Goal: Navigation & Orientation: Go to known website

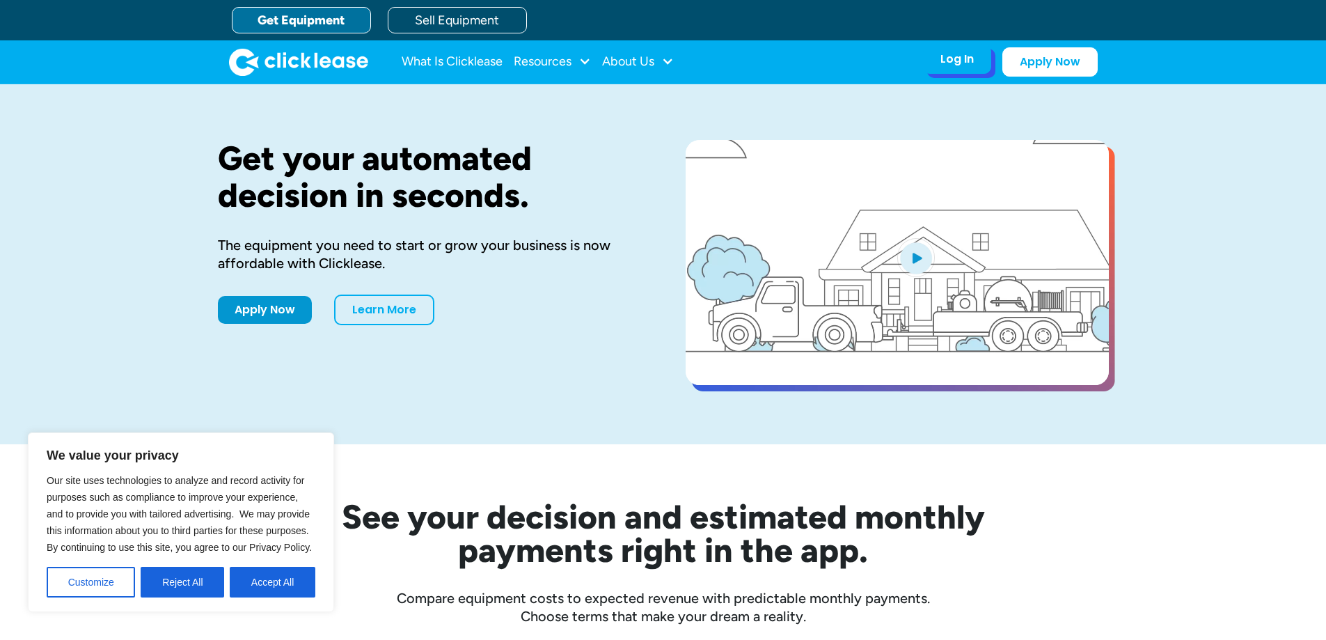
click at [970, 62] on div "Log In" at bounding box center [956, 59] width 33 height 14
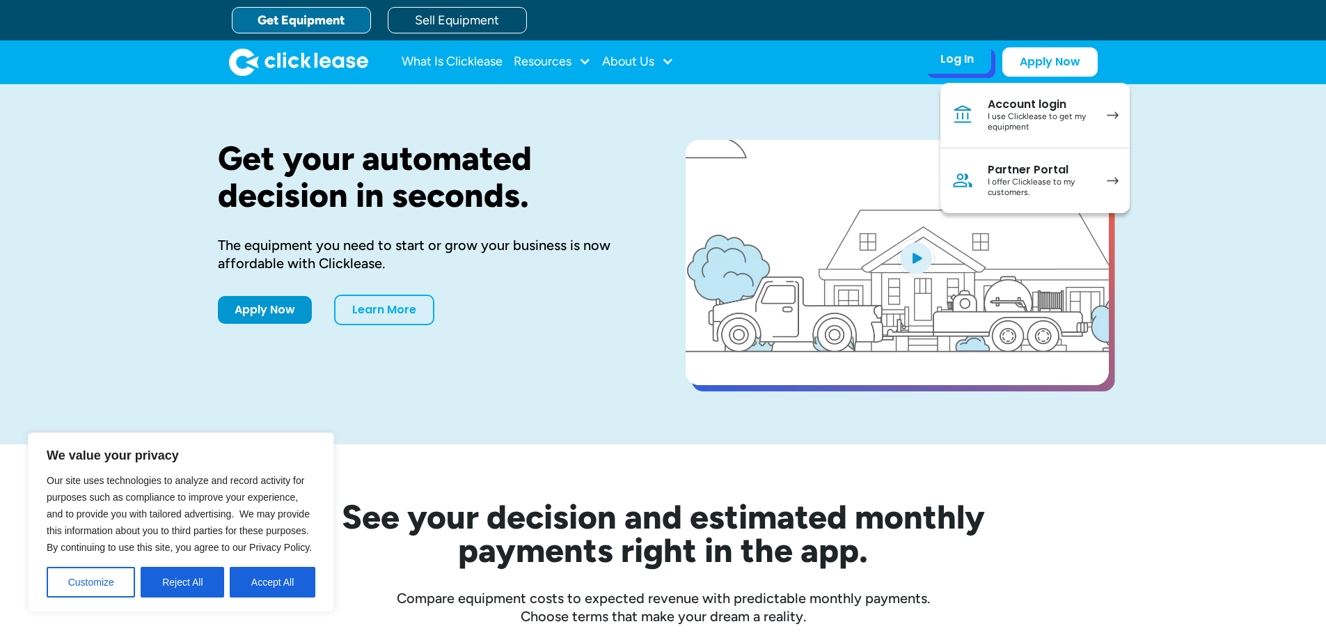
click at [978, 127] on link "Account login I use Clicklease to get my equipment" at bounding box center [1034, 115] width 189 height 65
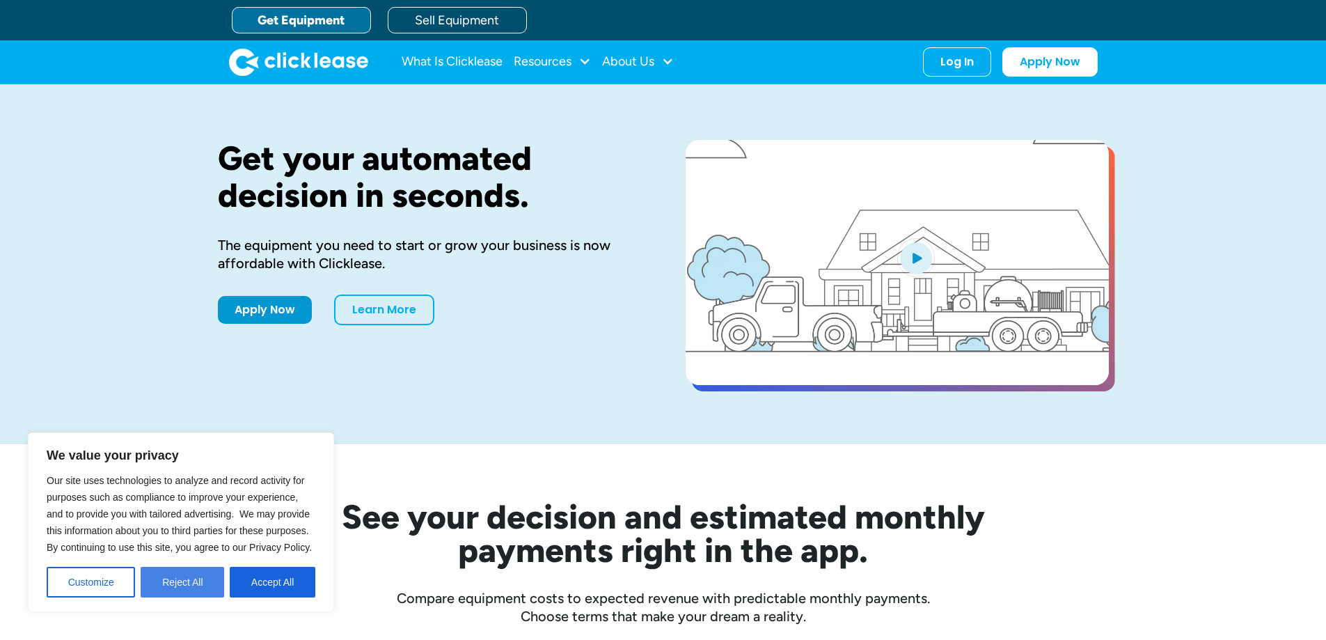
click at [174, 592] on button "Reject All" at bounding box center [183, 582] width 84 height 31
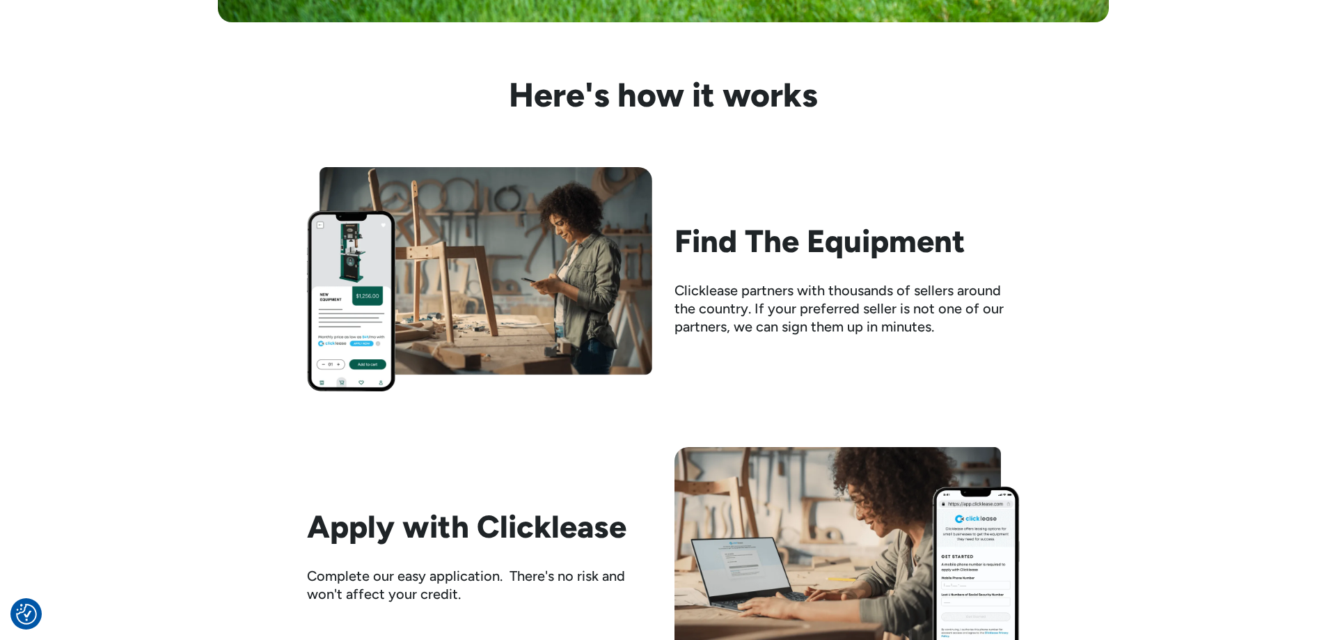
scroll to position [1601, 0]
